Goal: Task Accomplishment & Management: Manage account settings

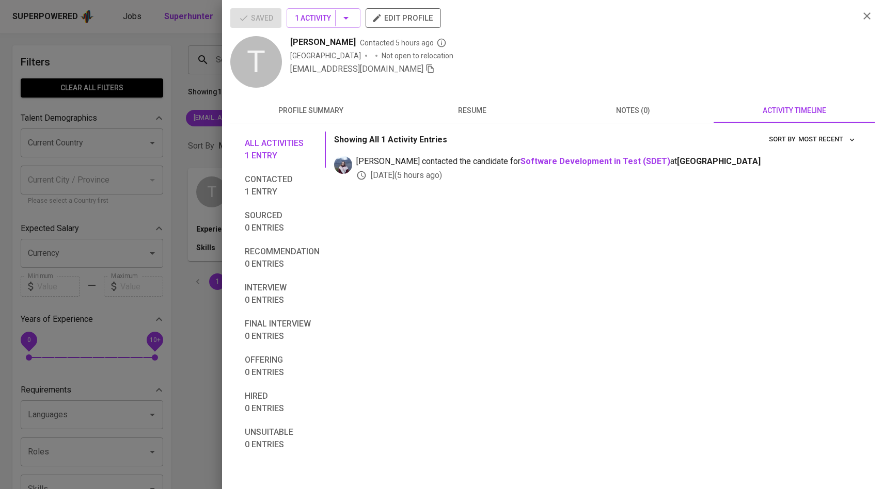
click at [154, 91] on div at bounding box center [441, 244] width 883 height 489
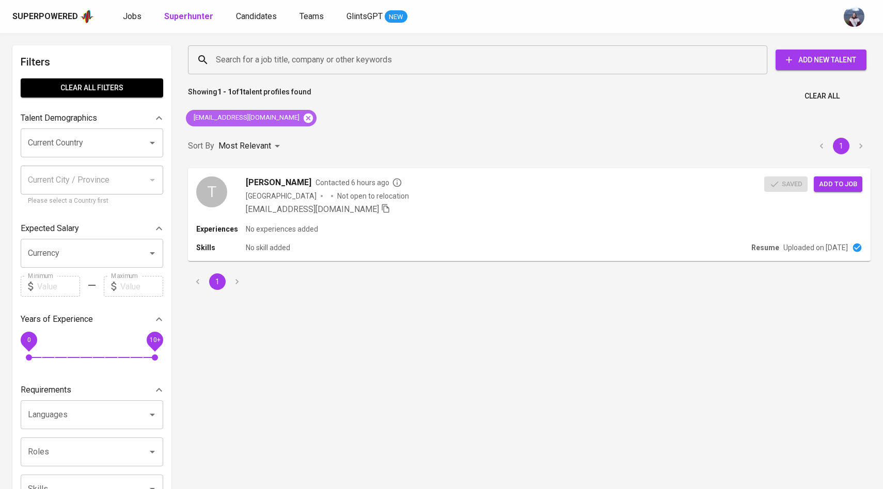
click at [304, 117] on icon at bounding box center [308, 117] width 9 height 9
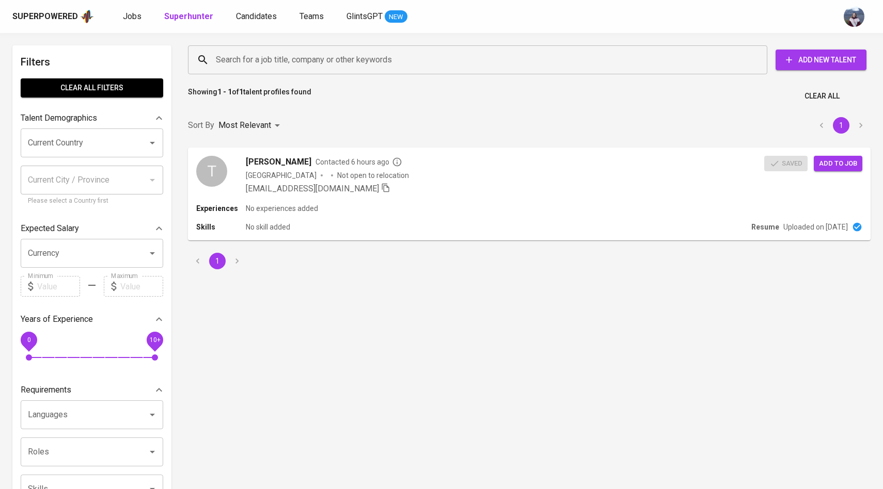
click at [291, 66] on input "Search for a job title, company or other keywords" at bounding box center [480, 60] width 534 height 20
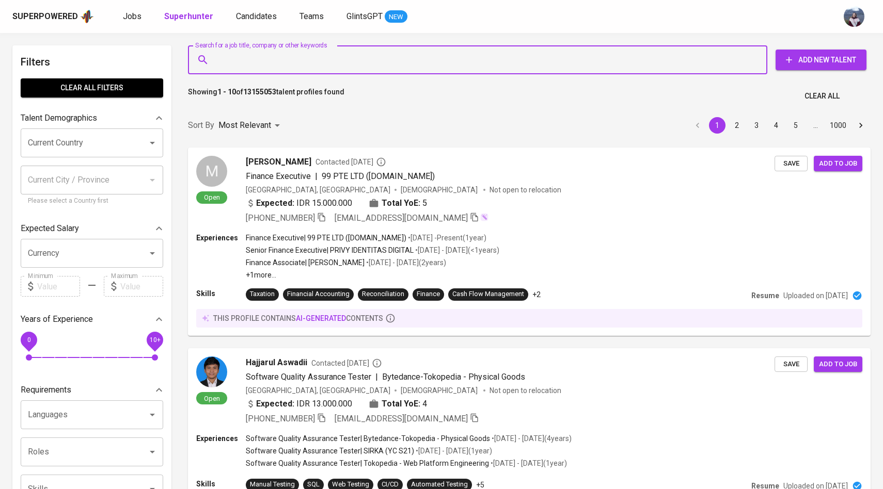
paste input "[EMAIL_ADDRESS][DOMAIN_NAME]"
type input "[EMAIL_ADDRESS][DOMAIN_NAME]"
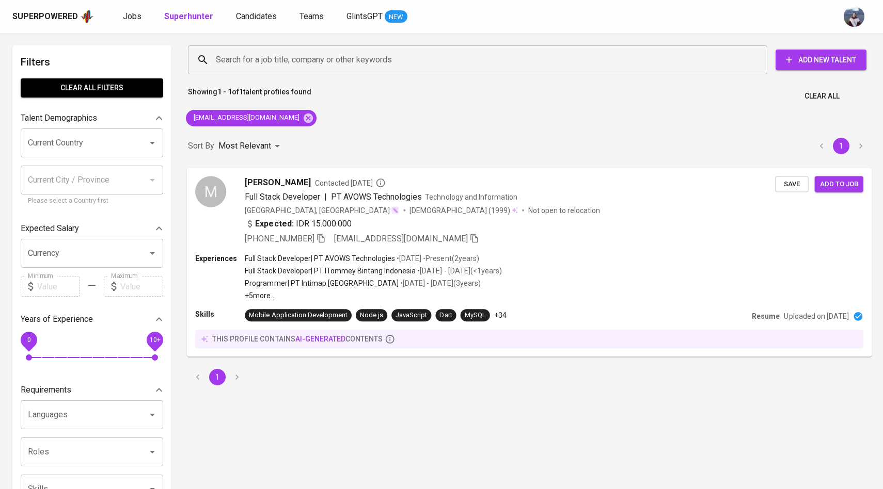
click at [209, 187] on div "M" at bounding box center [210, 191] width 31 height 31
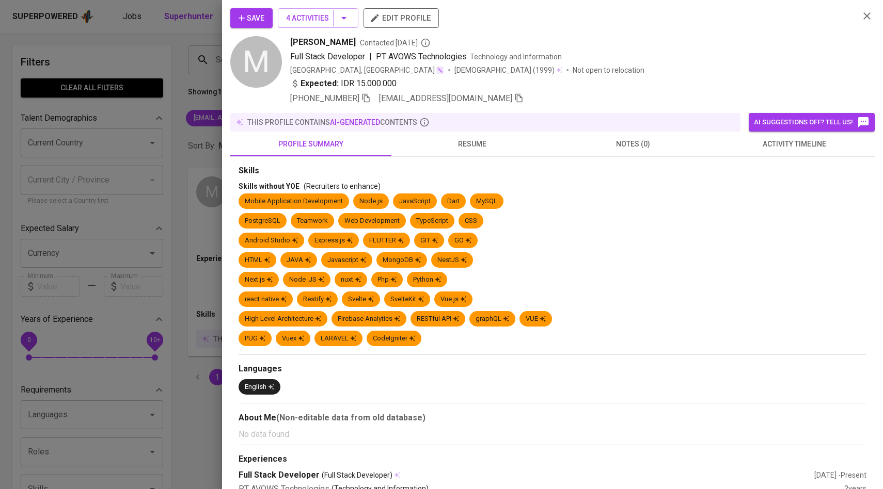
click at [787, 152] on button "activity timeline" at bounding box center [793, 144] width 161 height 25
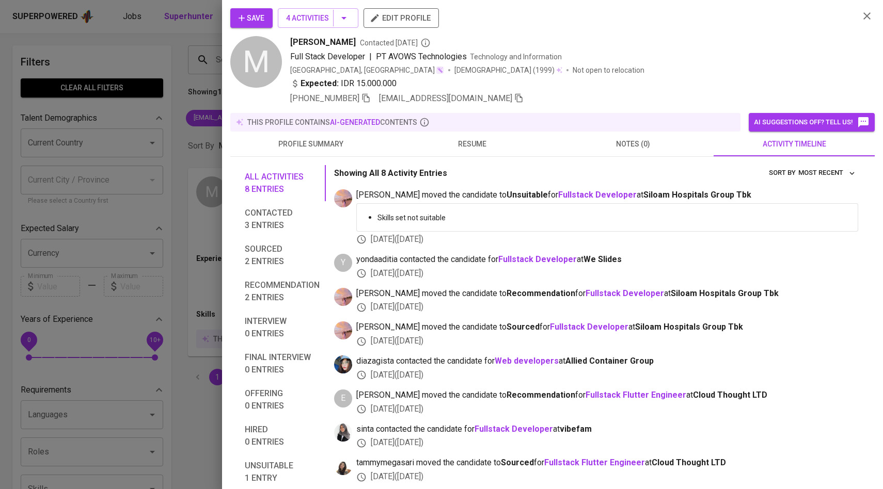
click at [238, 15] on icon "button" at bounding box center [241, 18] width 10 height 10
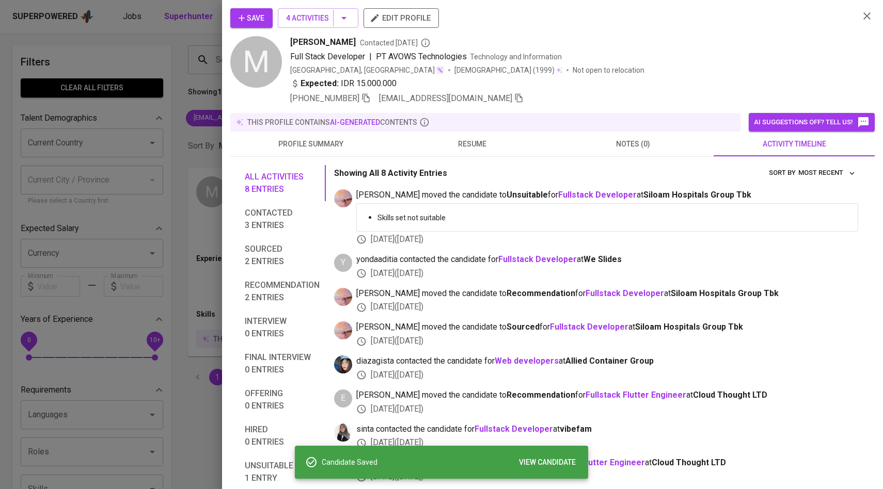
click at [175, 119] on div at bounding box center [441, 244] width 883 height 489
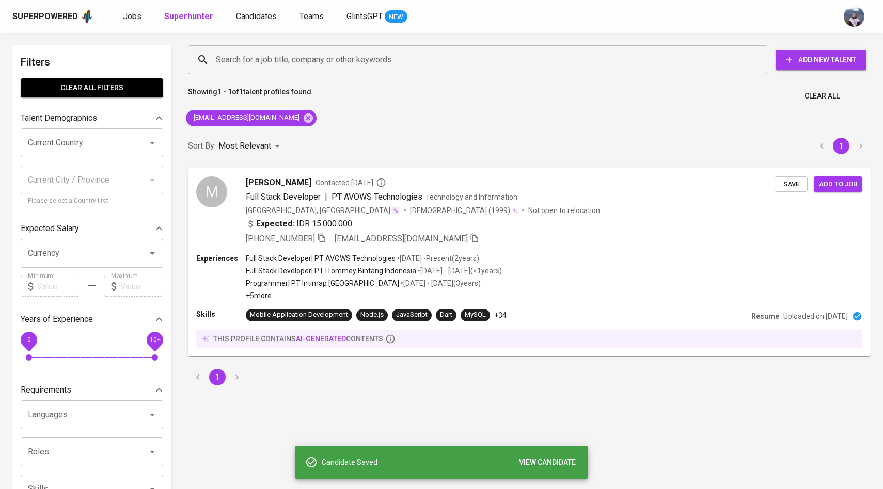
click at [250, 18] on span "Candidates" at bounding box center [256, 16] width 41 height 10
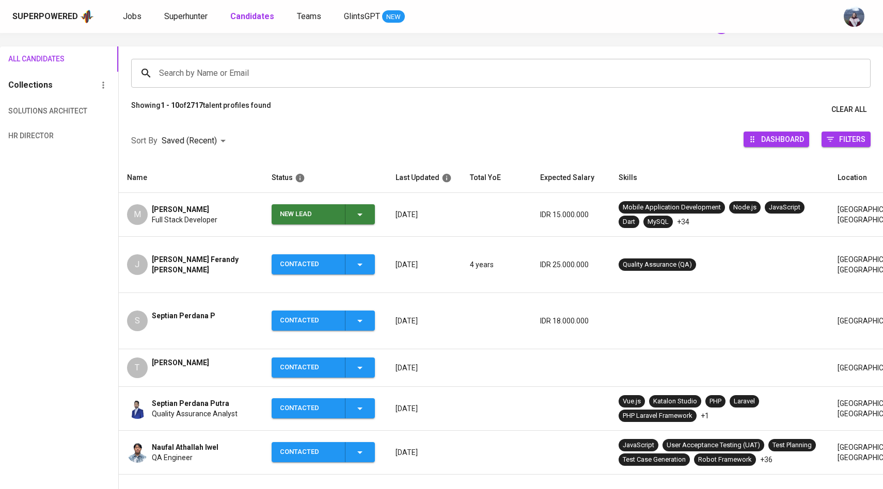
scroll to position [67, 0]
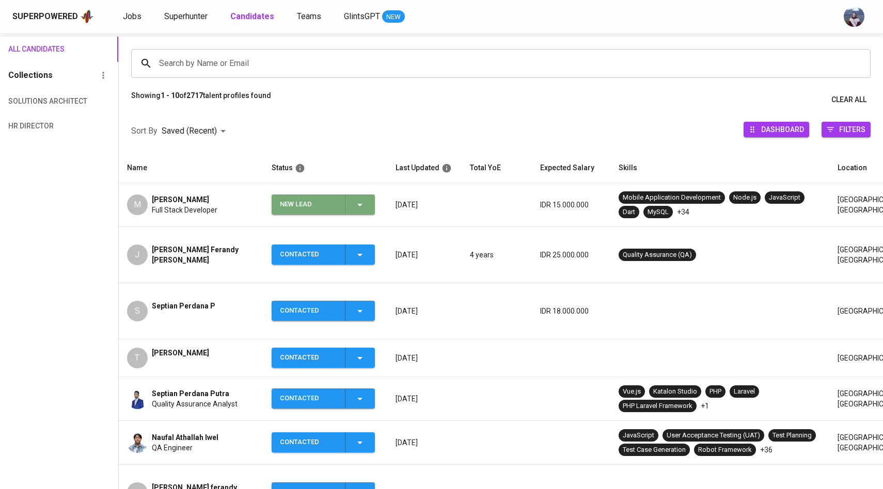
click at [360, 206] on icon "button" at bounding box center [359, 205] width 5 height 3
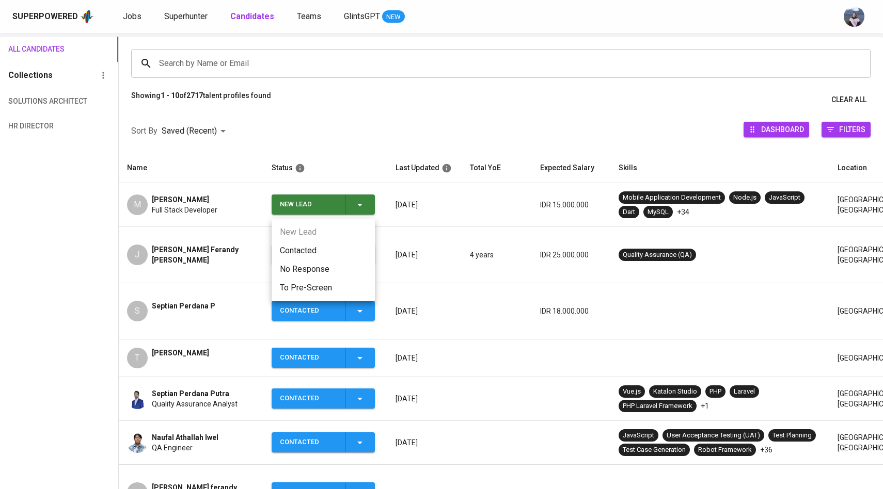
click at [318, 249] on li "Contacted" at bounding box center [323, 251] width 103 height 19
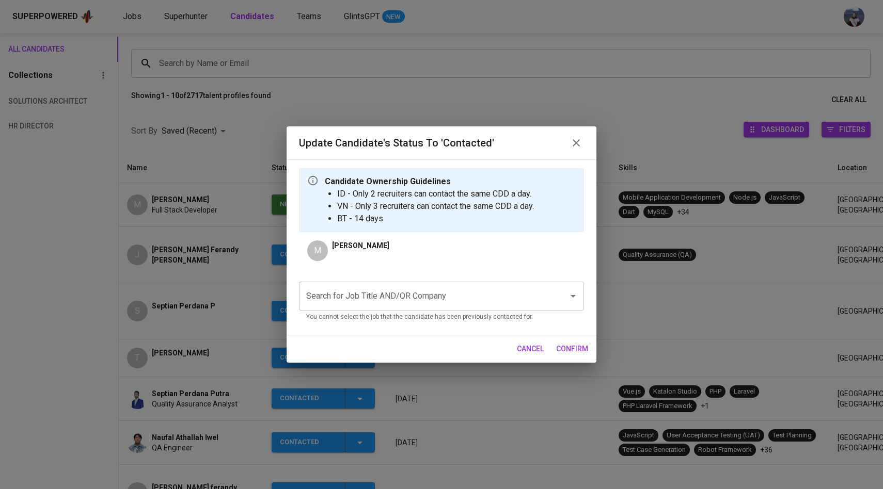
click at [391, 298] on input "Search for Job Title AND/OR Company" at bounding box center [427, 297] width 247 height 20
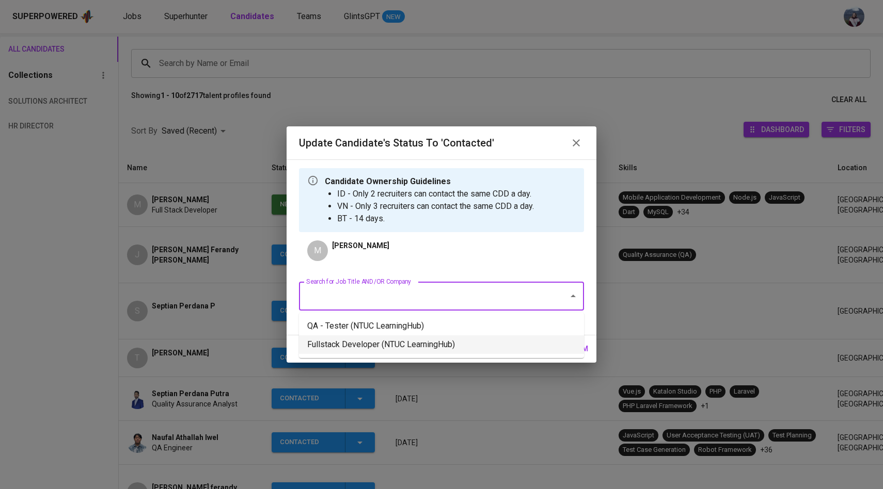
click at [400, 349] on li "Fullstack Developer (NTUC LearningHub)" at bounding box center [441, 345] width 285 height 19
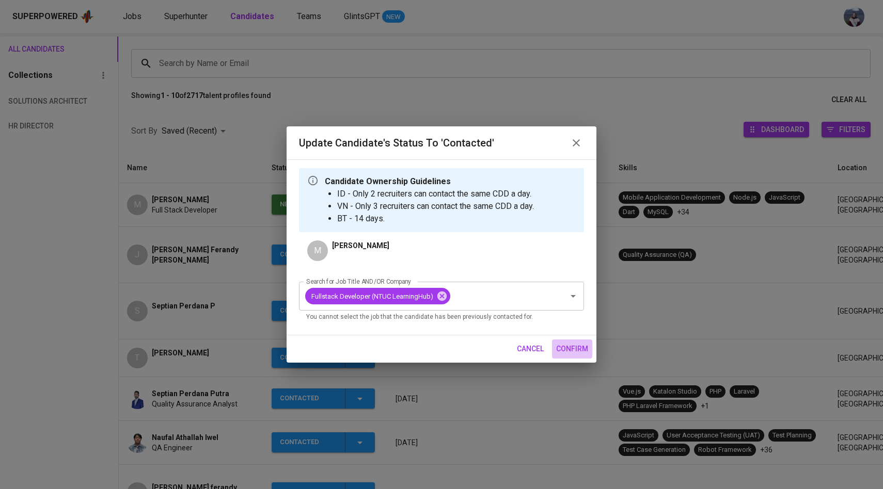
click at [568, 344] on span "confirm" at bounding box center [572, 349] width 32 height 13
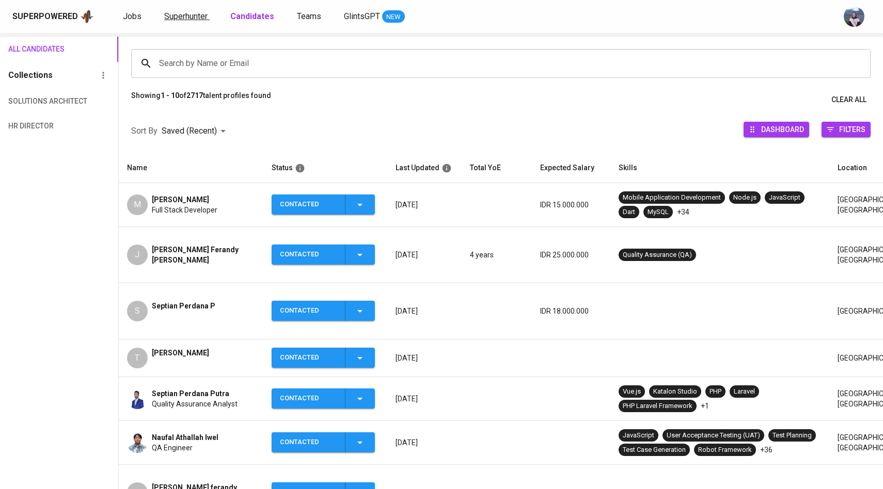
click at [172, 15] on span "Superhunter" at bounding box center [185, 16] width 43 height 10
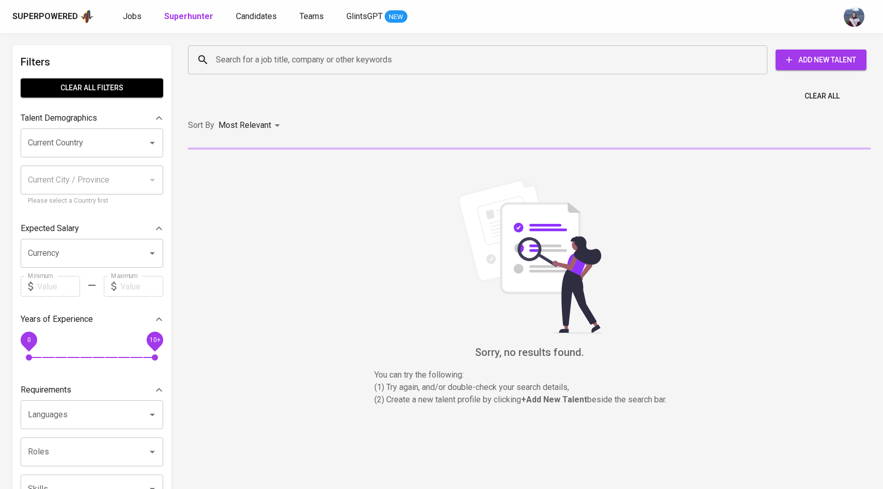
click at [224, 56] on input "Search for a job title, company or other keywords" at bounding box center [480, 60] width 534 height 20
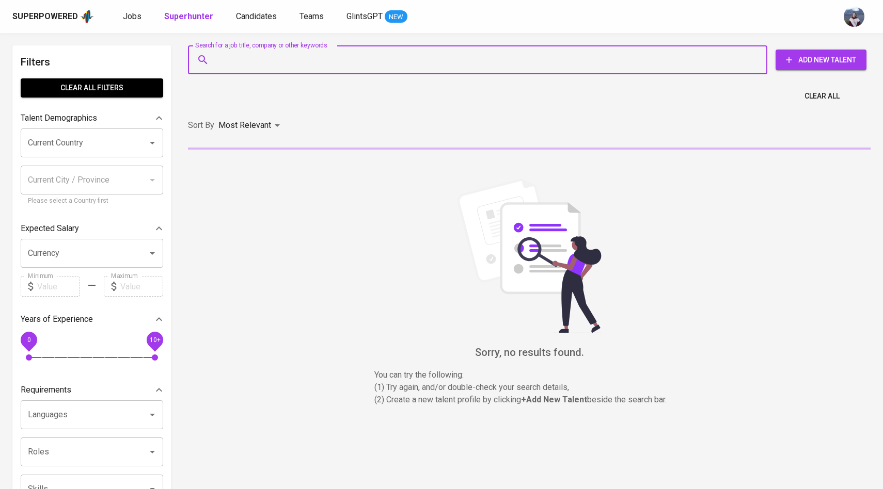
paste input "[EMAIL_ADDRESS][PERSON_NAME][DOMAIN_NAME]"
type input "[EMAIL_ADDRESS][PERSON_NAME][DOMAIN_NAME]"
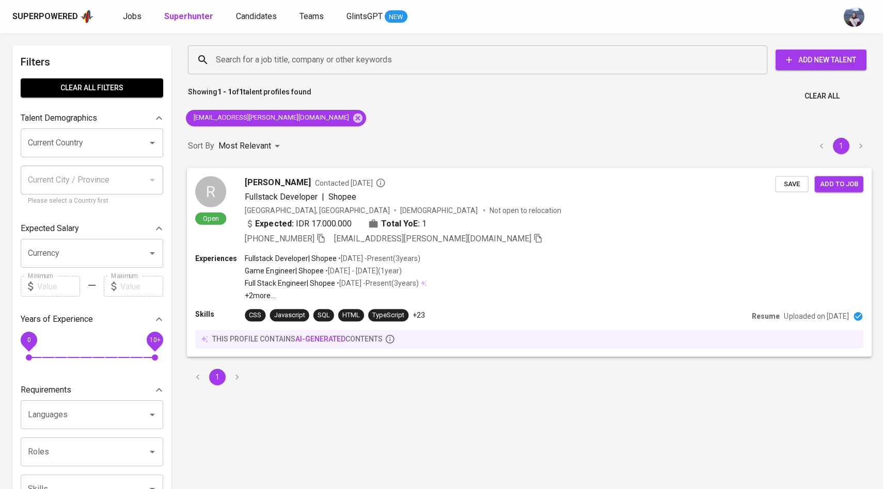
click at [217, 194] on div "R" at bounding box center [210, 191] width 31 height 31
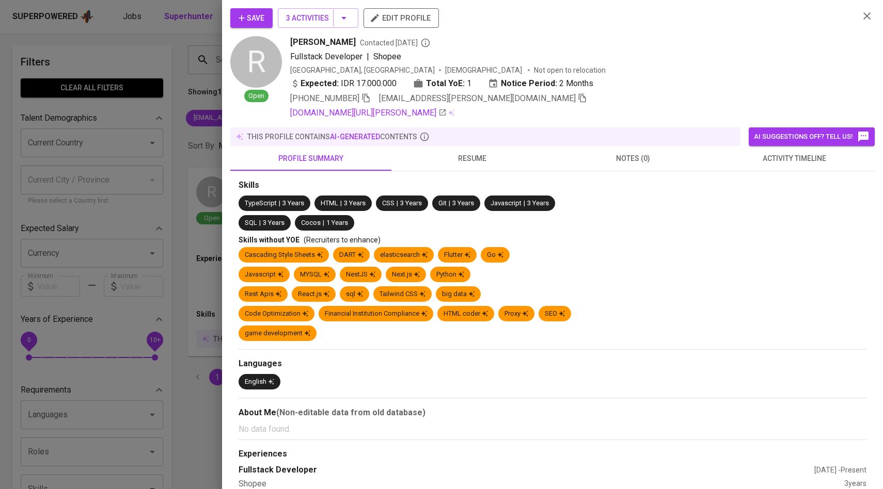
click at [800, 159] on span "activity timeline" at bounding box center [794, 158] width 149 height 13
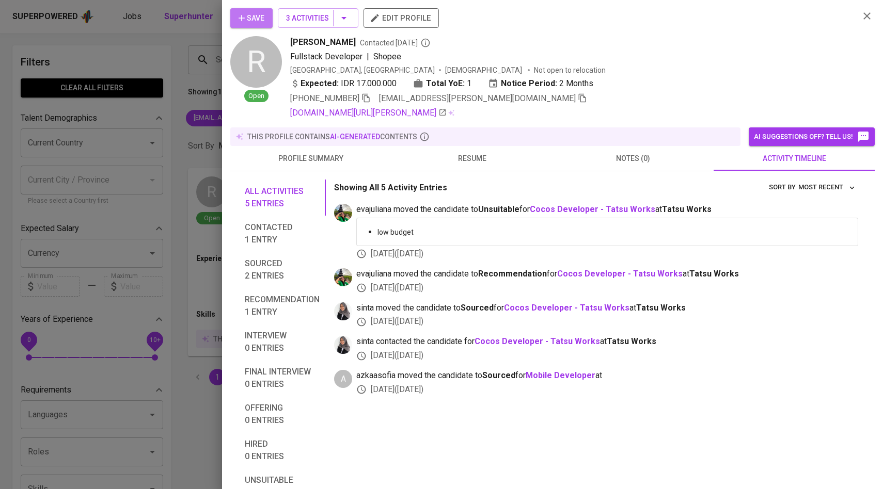
click at [249, 16] on span "Save" at bounding box center [252, 18] width 26 height 13
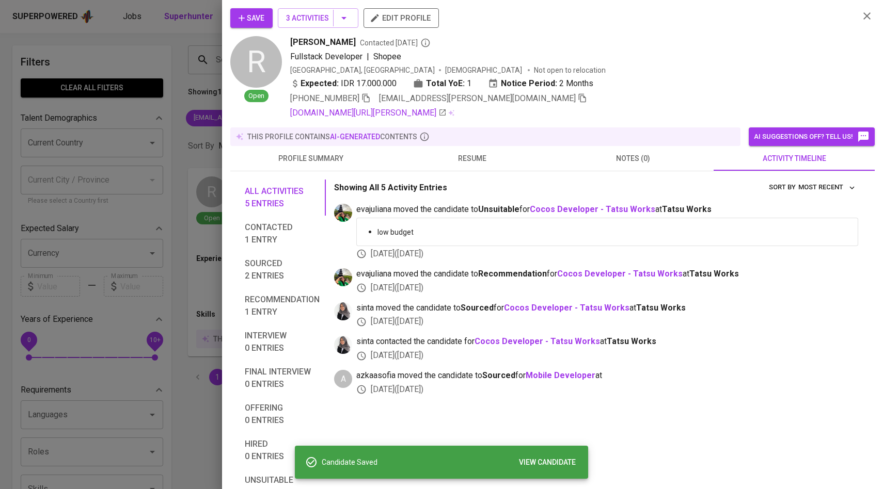
click at [160, 86] on div at bounding box center [441, 244] width 883 height 489
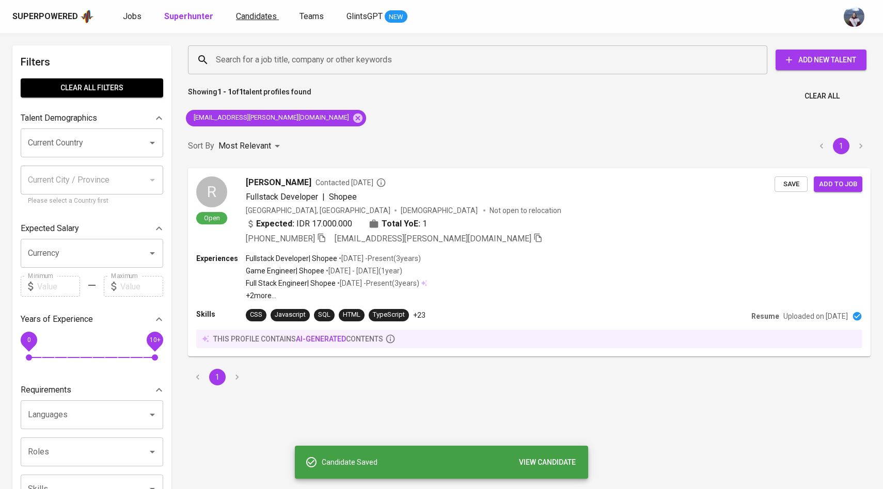
click at [248, 13] on span "Candidates" at bounding box center [256, 16] width 41 height 10
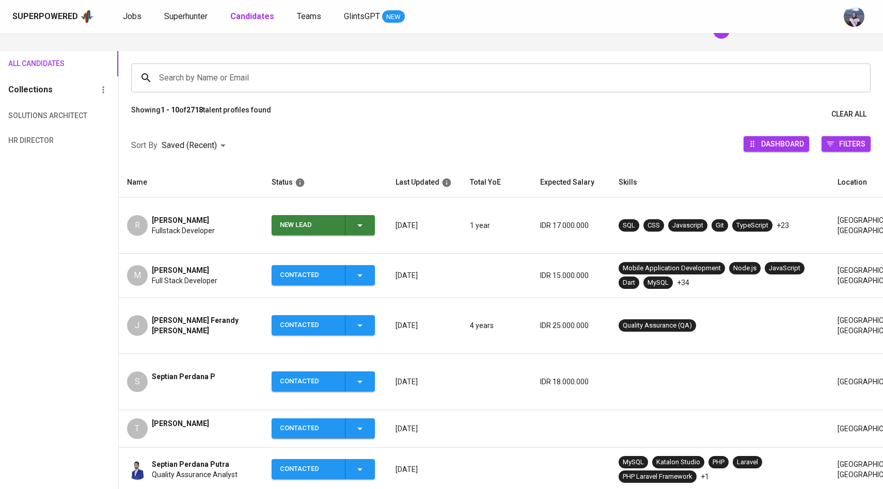
scroll to position [67, 0]
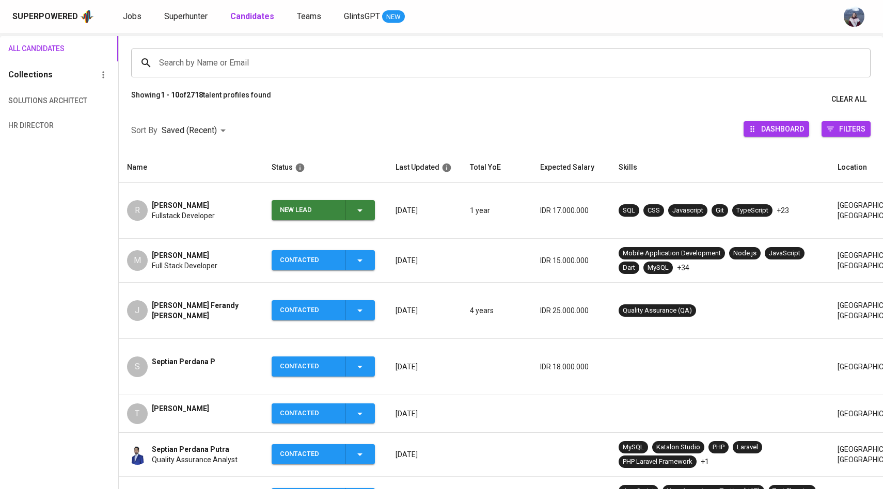
click at [352, 209] on div "New Lead" at bounding box center [323, 210] width 86 height 20
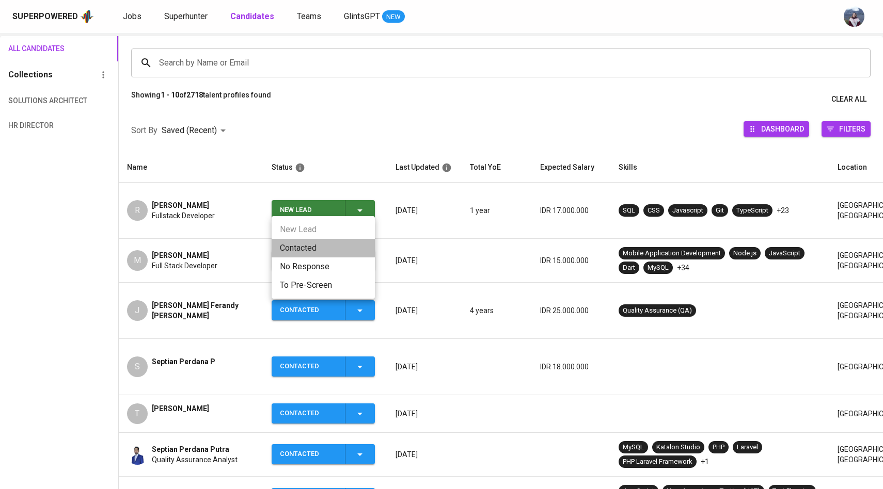
click at [313, 250] on li "Contacted" at bounding box center [323, 248] width 103 height 19
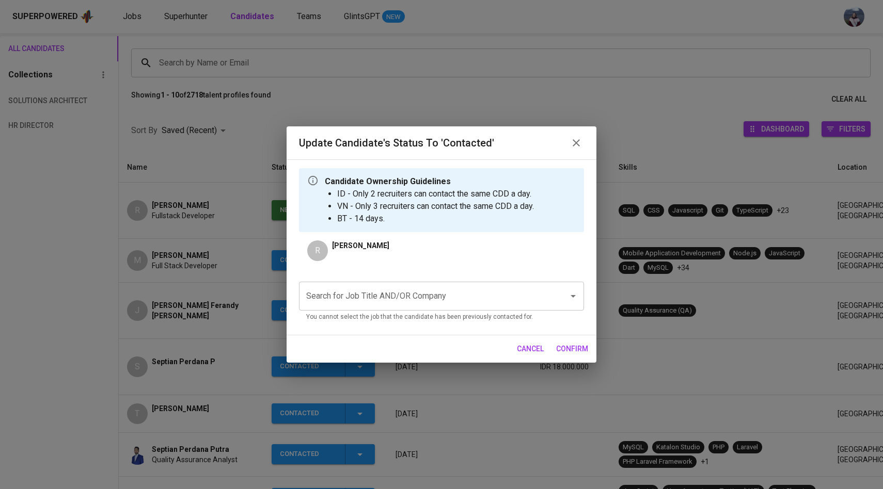
click at [349, 308] on div "Search for Job Title AND/OR Company" at bounding box center [441, 296] width 285 height 29
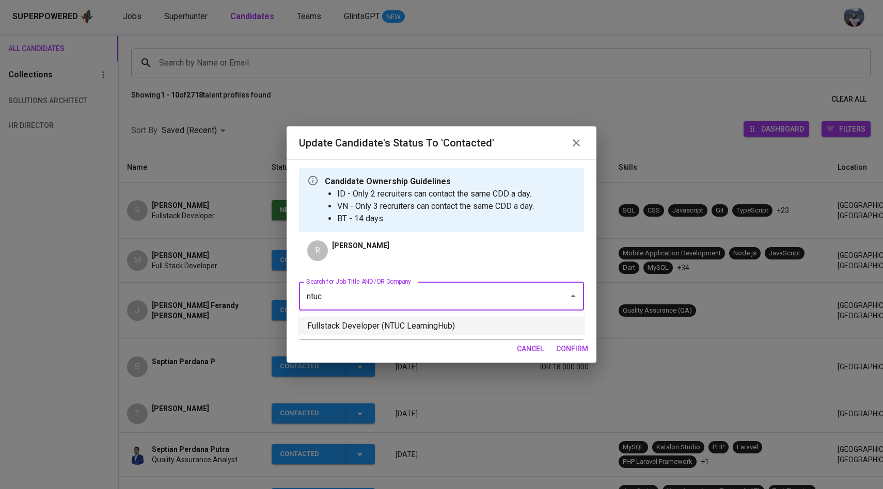
click at [357, 330] on li "Fullstack Developer (NTUC LearningHub)" at bounding box center [441, 326] width 285 height 19
type input "ntuc"
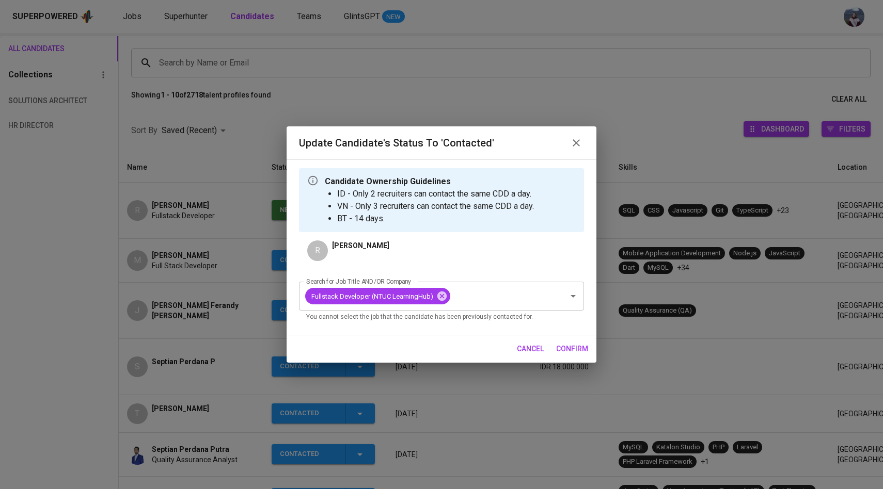
click at [575, 348] on span "confirm" at bounding box center [572, 349] width 32 height 13
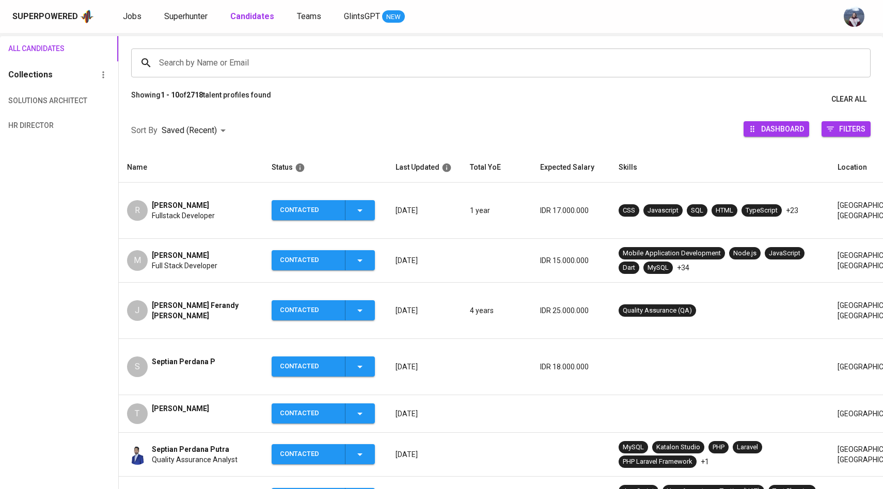
click at [194, 8] on div "Superpowered Jobs Superhunter Candidates Teams GlintsGPT NEW" at bounding box center [441, 16] width 883 height 33
click at [194, 16] on span "Superhunter" at bounding box center [185, 16] width 43 height 10
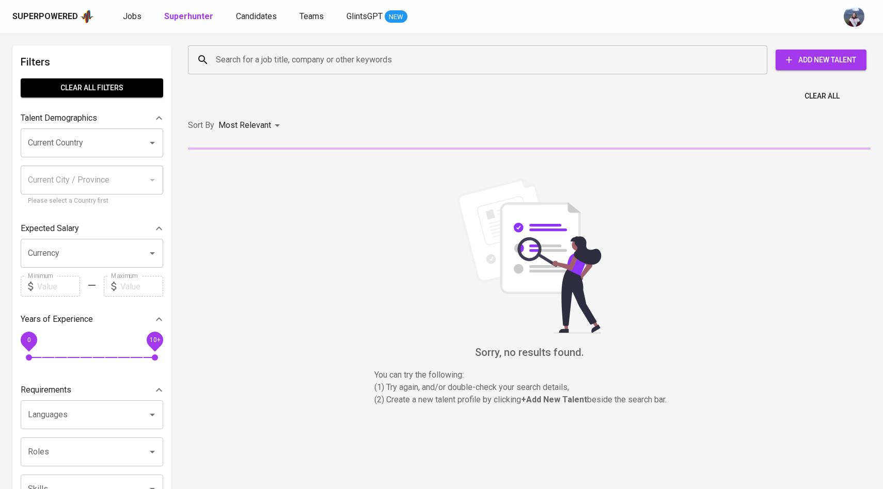
click at [246, 54] on input "Search for a job title, company or other keywords" at bounding box center [480, 60] width 534 height 20
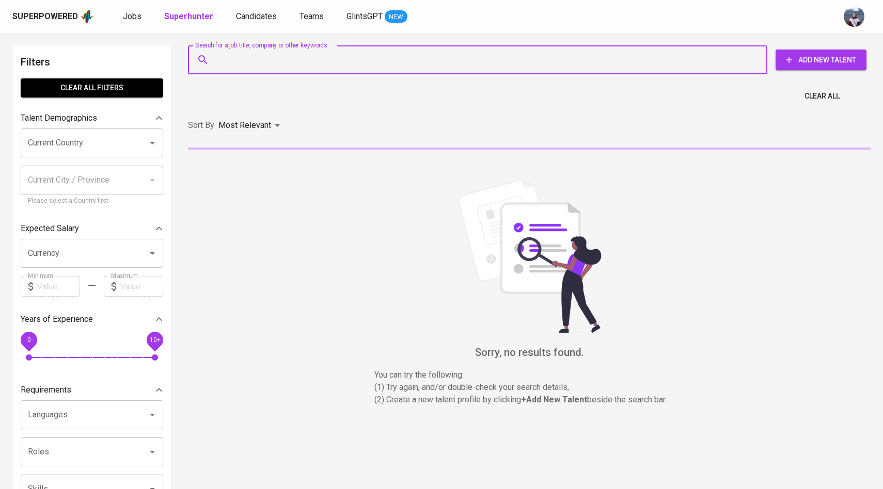
paste input "[EMAIL_ADDRESS][DOMAIN_NAME]"
type input "[EMAIL_ADDRESS][DOMAIN_NAME]"
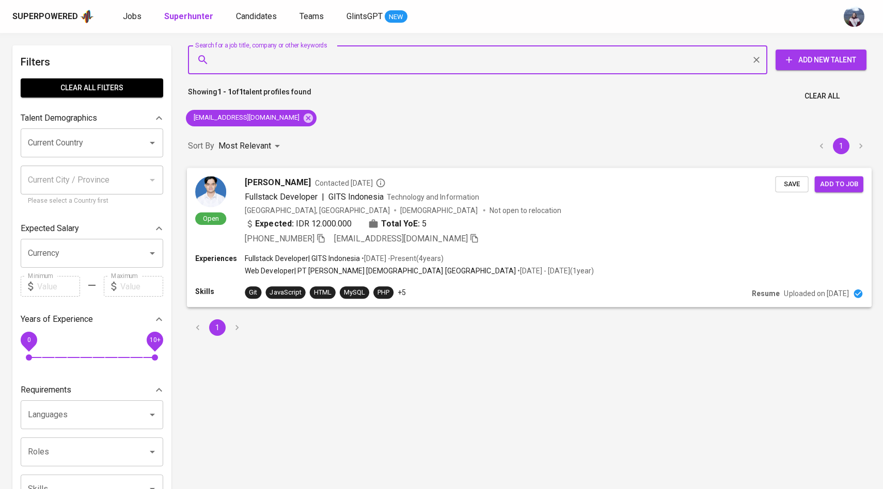
click at [219, 196] on img at bounding box center [210, 191] width 31 height 31
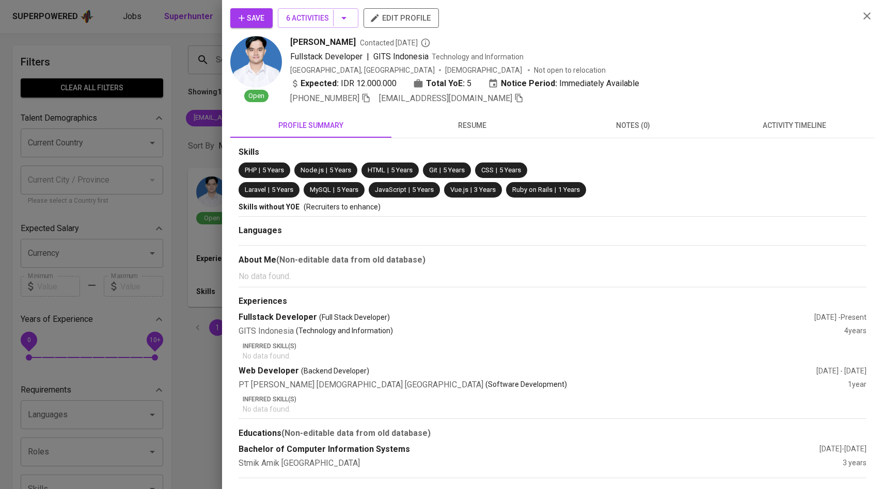
click at [815, 120] on span "activity timeline" at bounding box center [794, 125] width 149 height 13
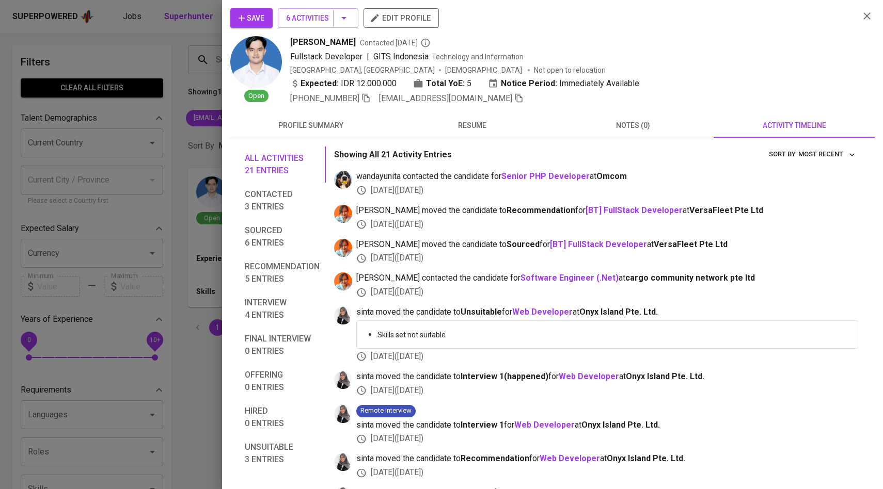
click at [262, 18] on span "Save" at bounding box center [252, 18] width 26 height 13
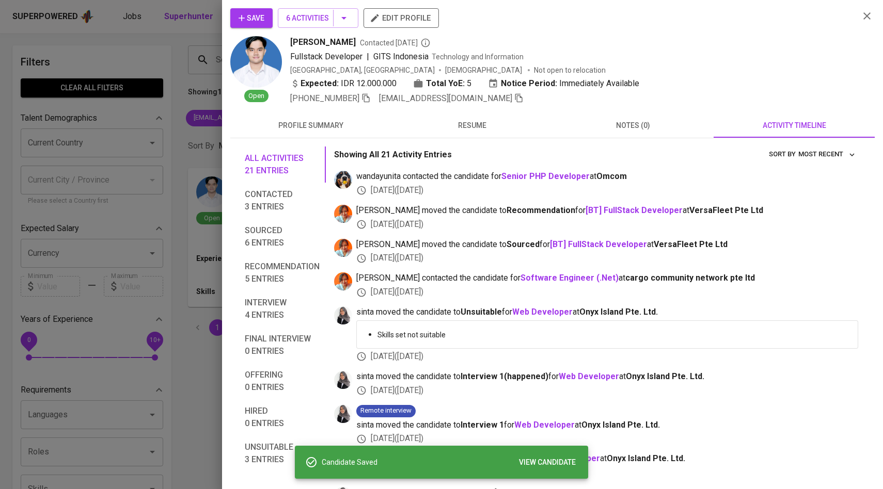
click at [112, 172] on div at bounding box center [441, 244] width 883 height 489
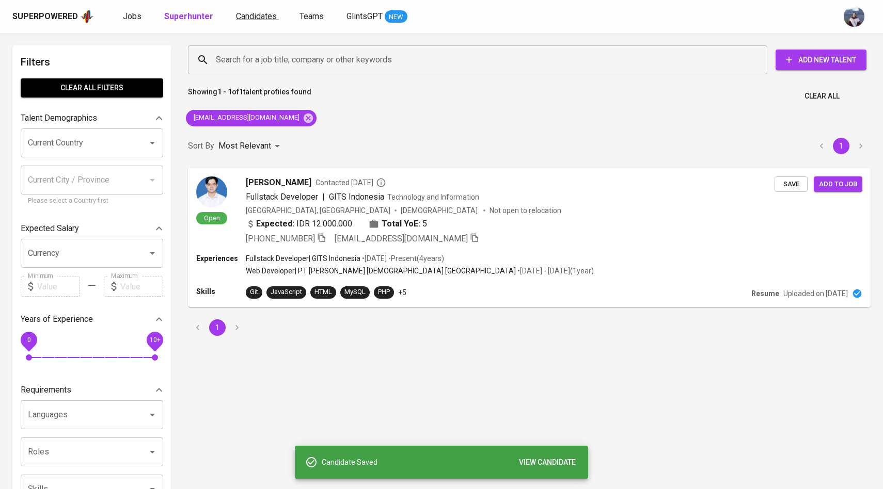
click at [240, 16] on span "Candidates" at bounding box center [256, 16] width 41 height 10
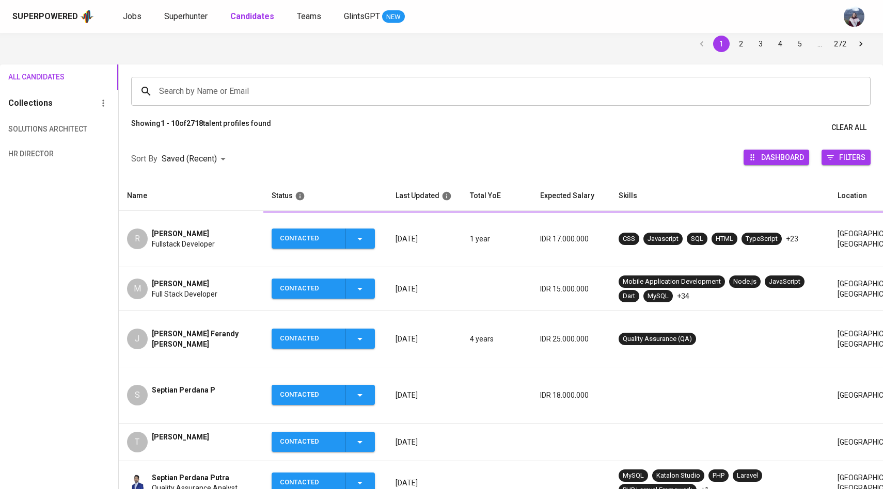
scroll to position [53, 0]
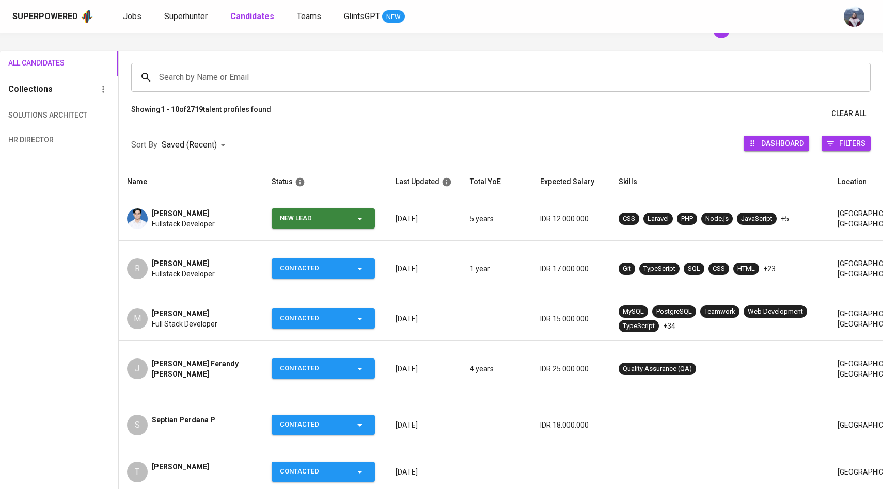
click at [357, 227] on div "New Lead" at bounding box center [323, 219] width 86 height 20
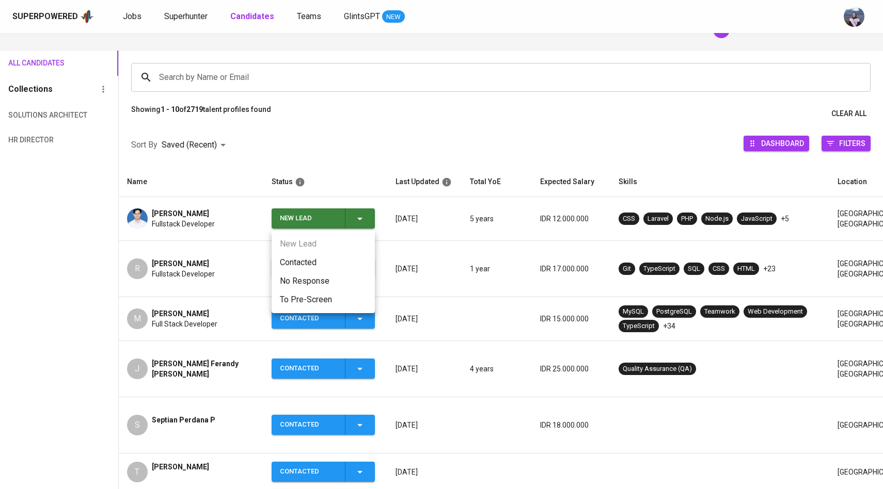
click at [301, 272] on li "No Response" at bounding box center [323, 281] width 103 height 19
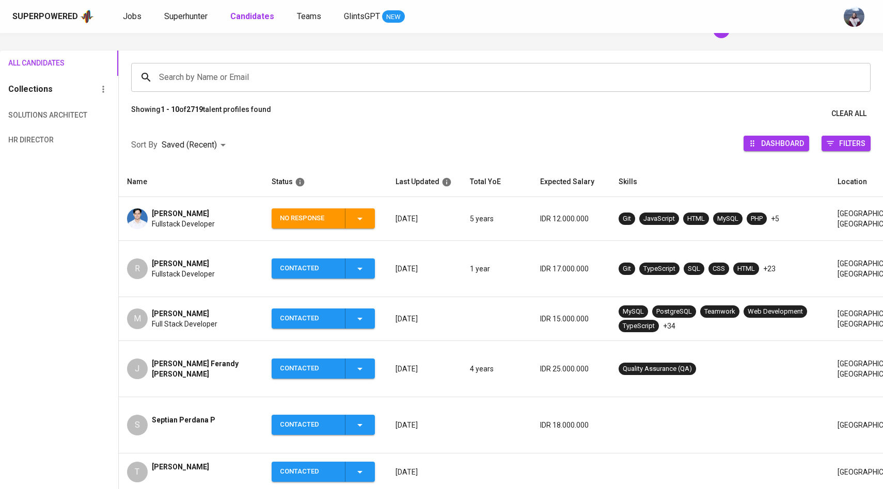
click at [365, 223] on icon "button" at bounding box center [360, 219] width 12 height 12
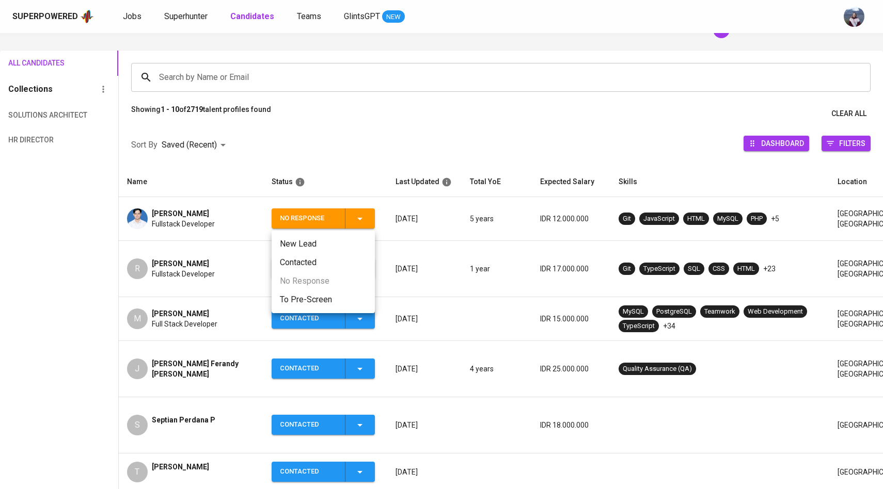
click at [312, 263] on li "Contacted" at bounding box center [323, 262] width 103 height 19
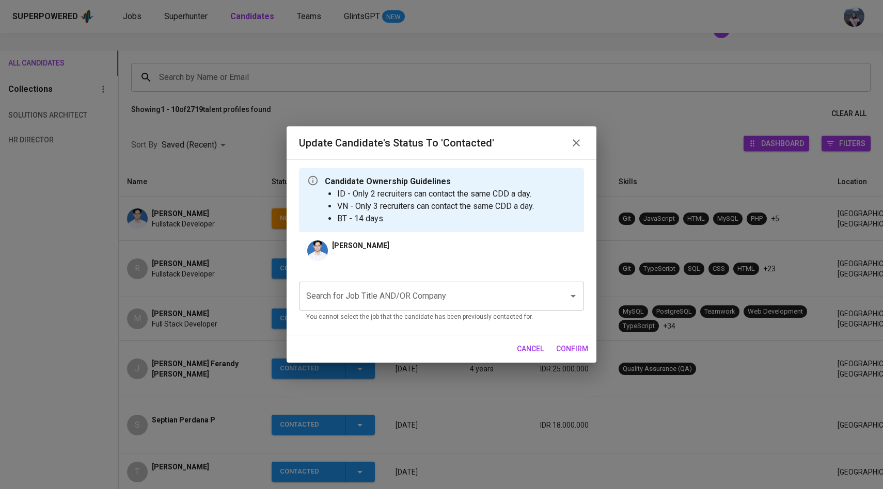
click at [346, 300] on input "Search for Job Title AND/OR Company" at bounding box center [427, 297] width 247 height 20
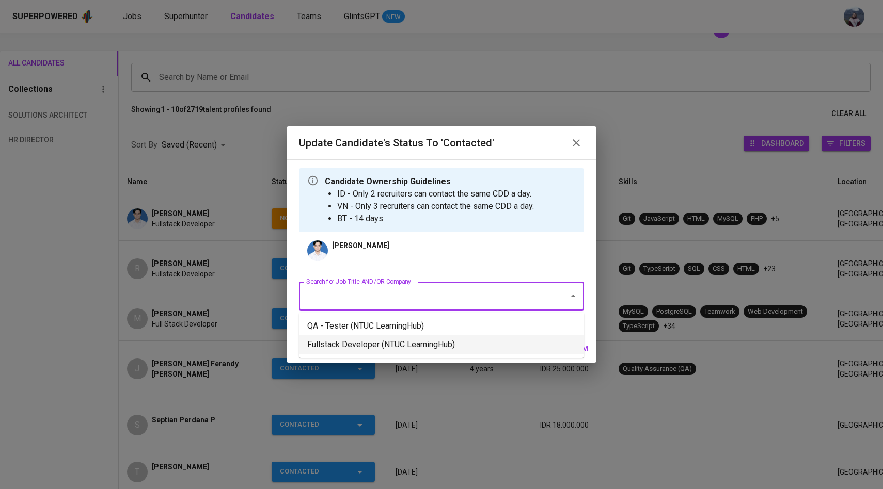
click at [360, 346] on li "Fullstack Developer (NTUC LearningHub)" at bounding box center [441, 345] width 285 height 19
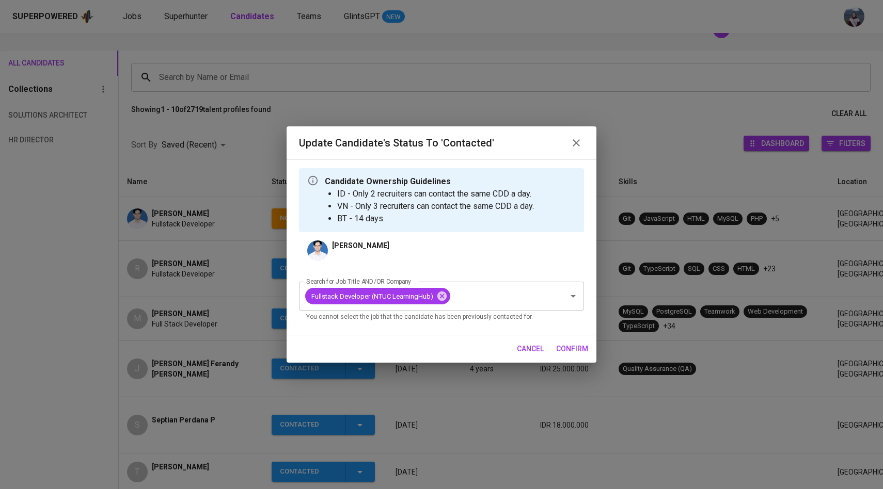
click at [566, 350] on span "confirm" at bounding box center [572, 349] width 32 height 13
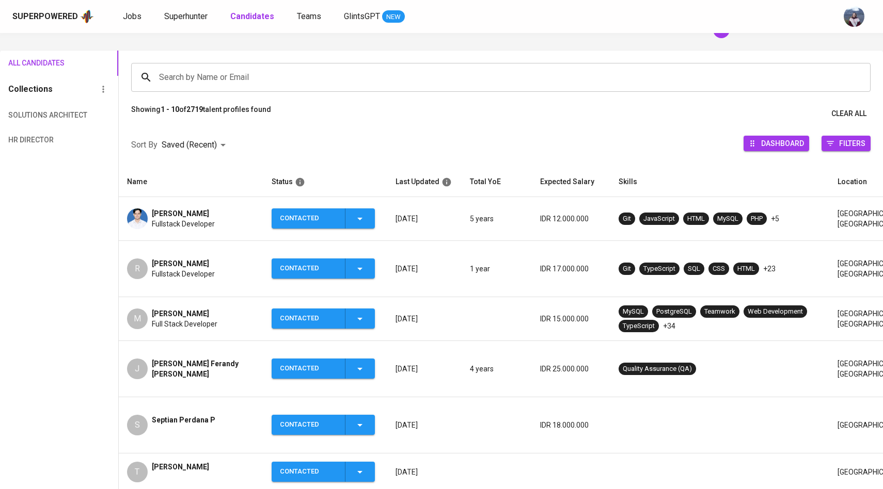
scroll to position [53, 0]
